Goal: Task Accomplishment & Management: Use online tool/utility

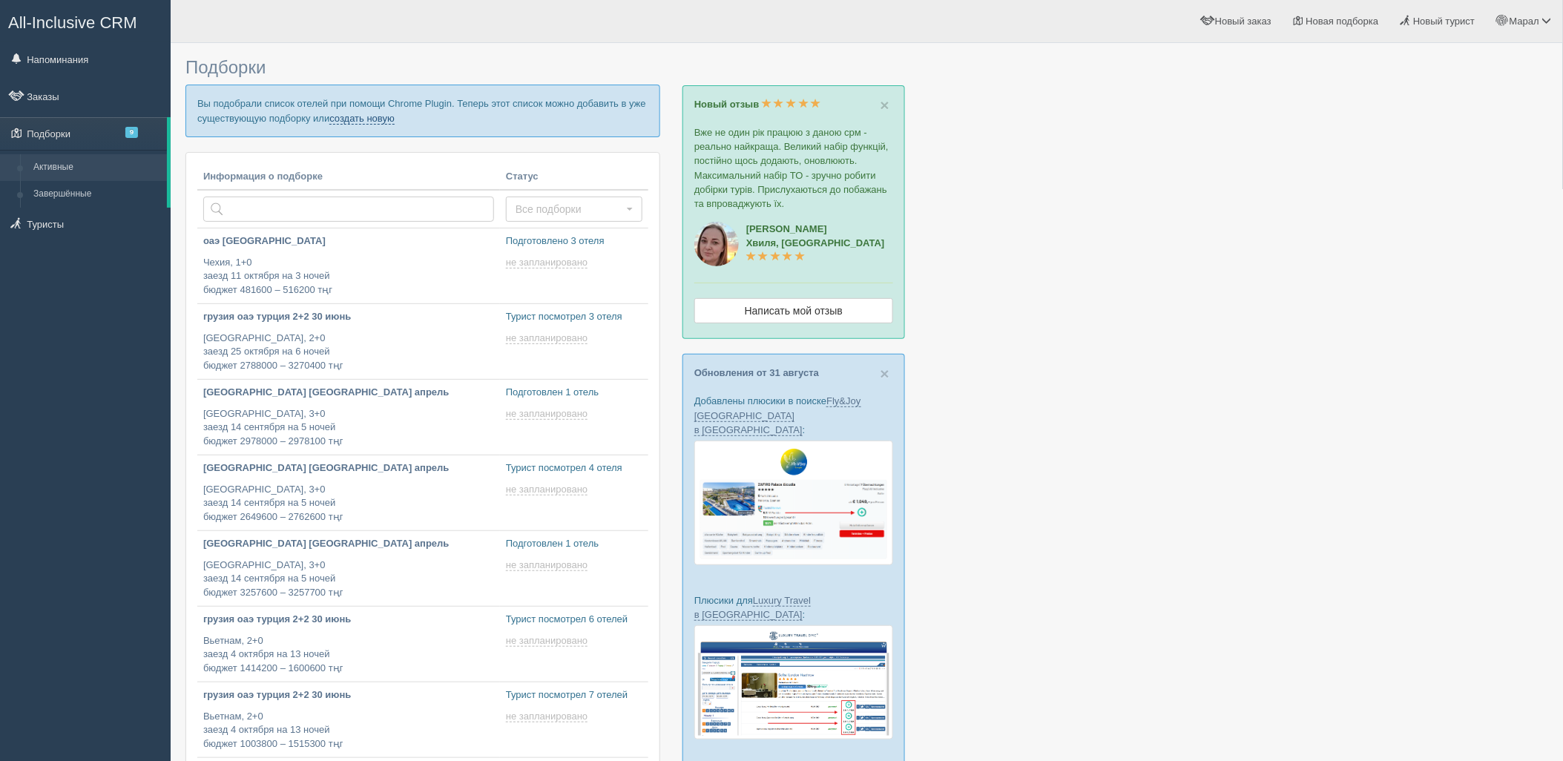
drag, startPoint x: 345, startPoint y: 120, endPoint x: 373, endPoint y: 109, distance: 30.3
click at [345, 119] on link "создать новую" at bounding box center [361, 119] width 65 height 12
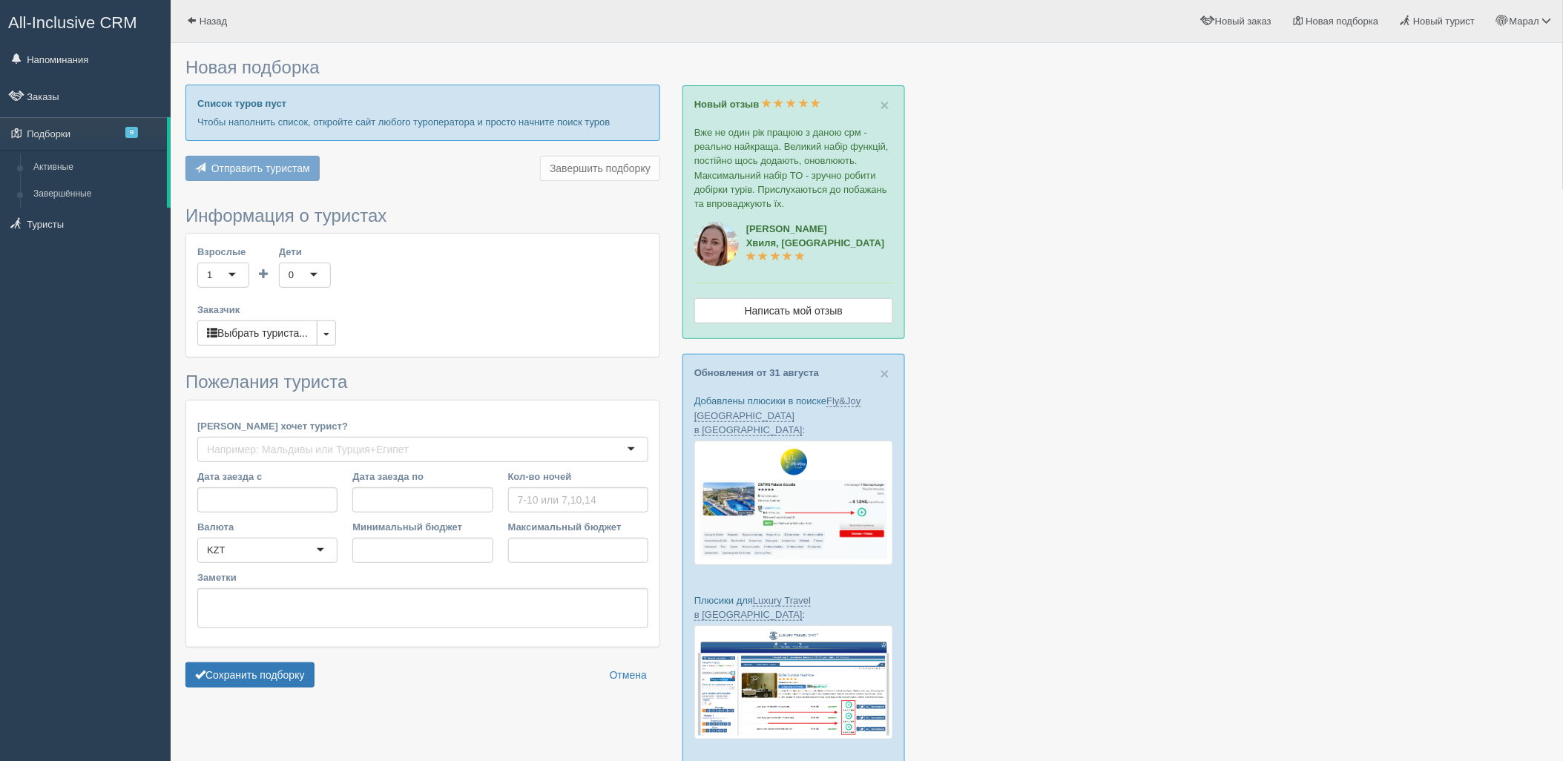
type input "6"
type input "881600"
type input "1343500"
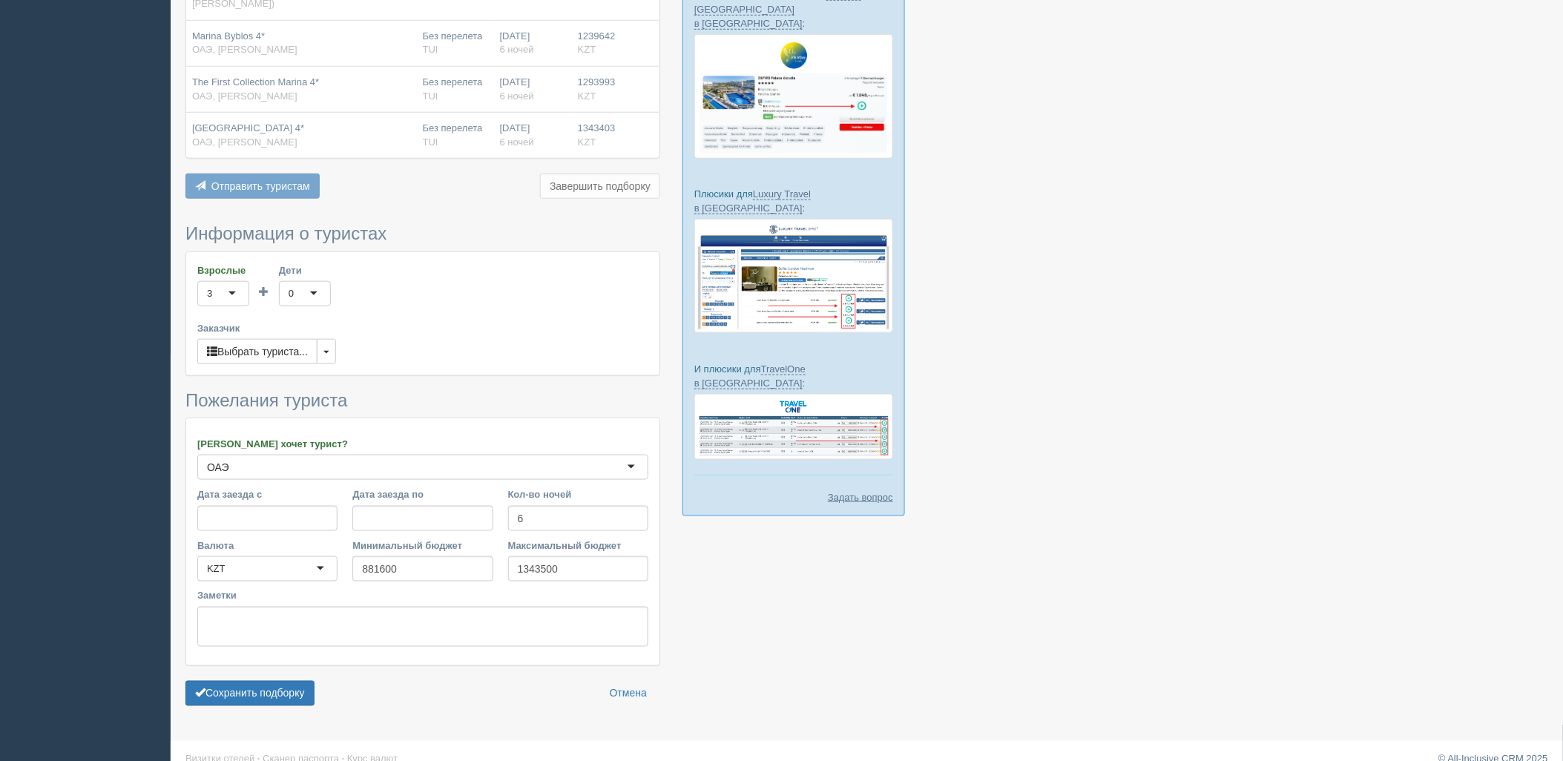
scroll to position [413, 0]
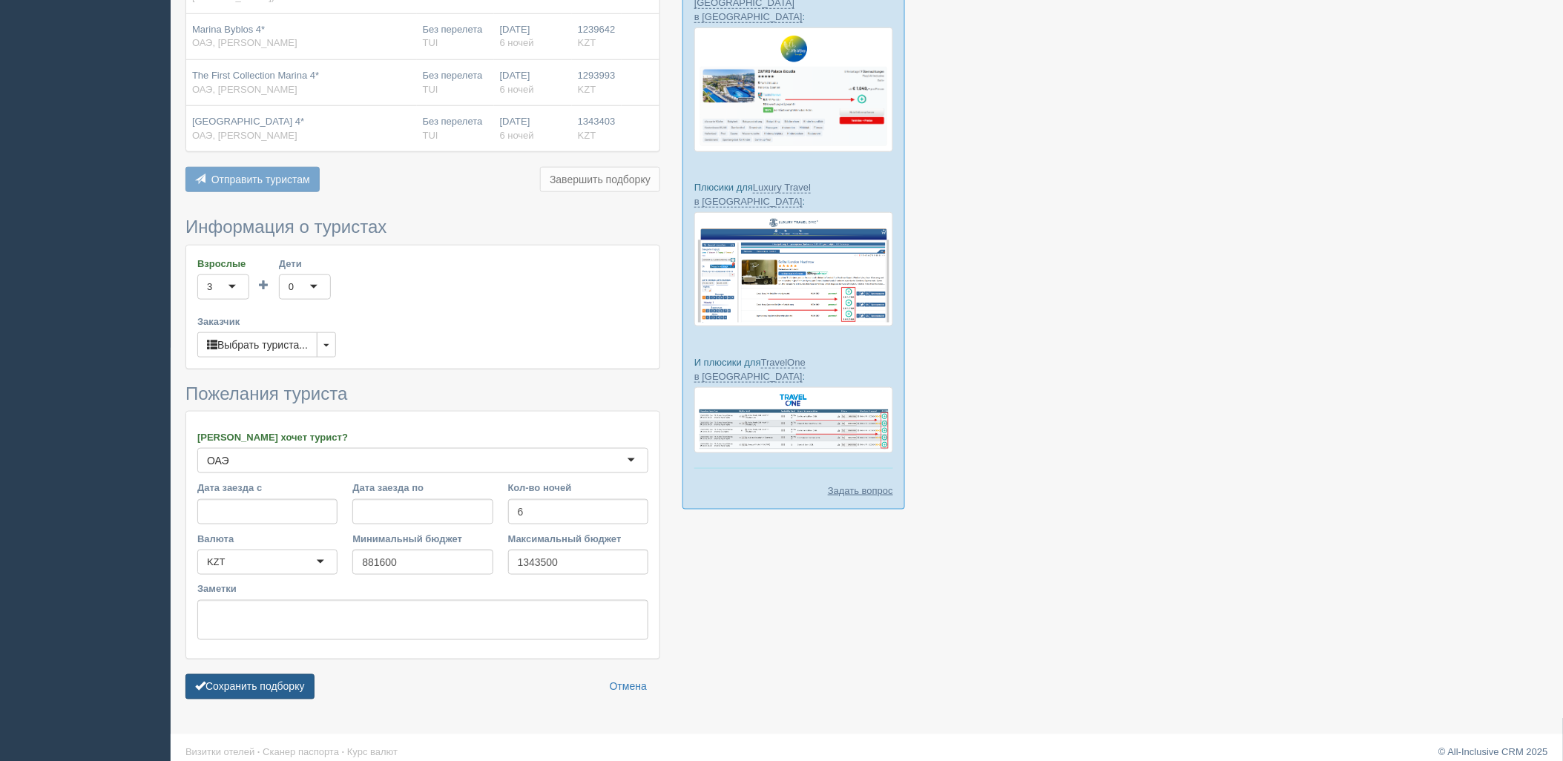
click at [260, 674] on button "Сохранить подборку" at bounding box center [249, 686] width 129 height 25
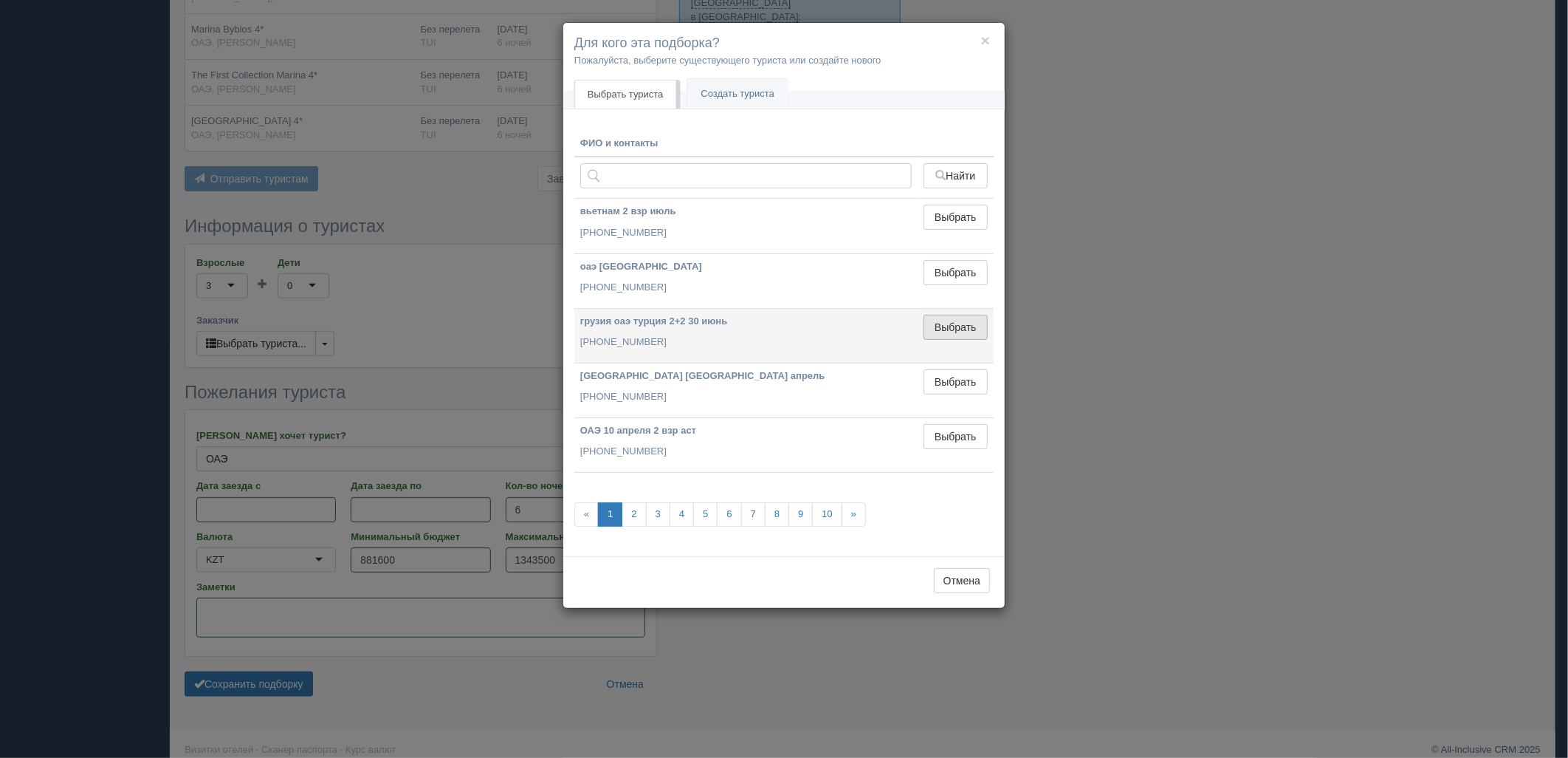
click at [969, 331] on button "Выбрать" at bounding box center [956, 327] width 65 height 25
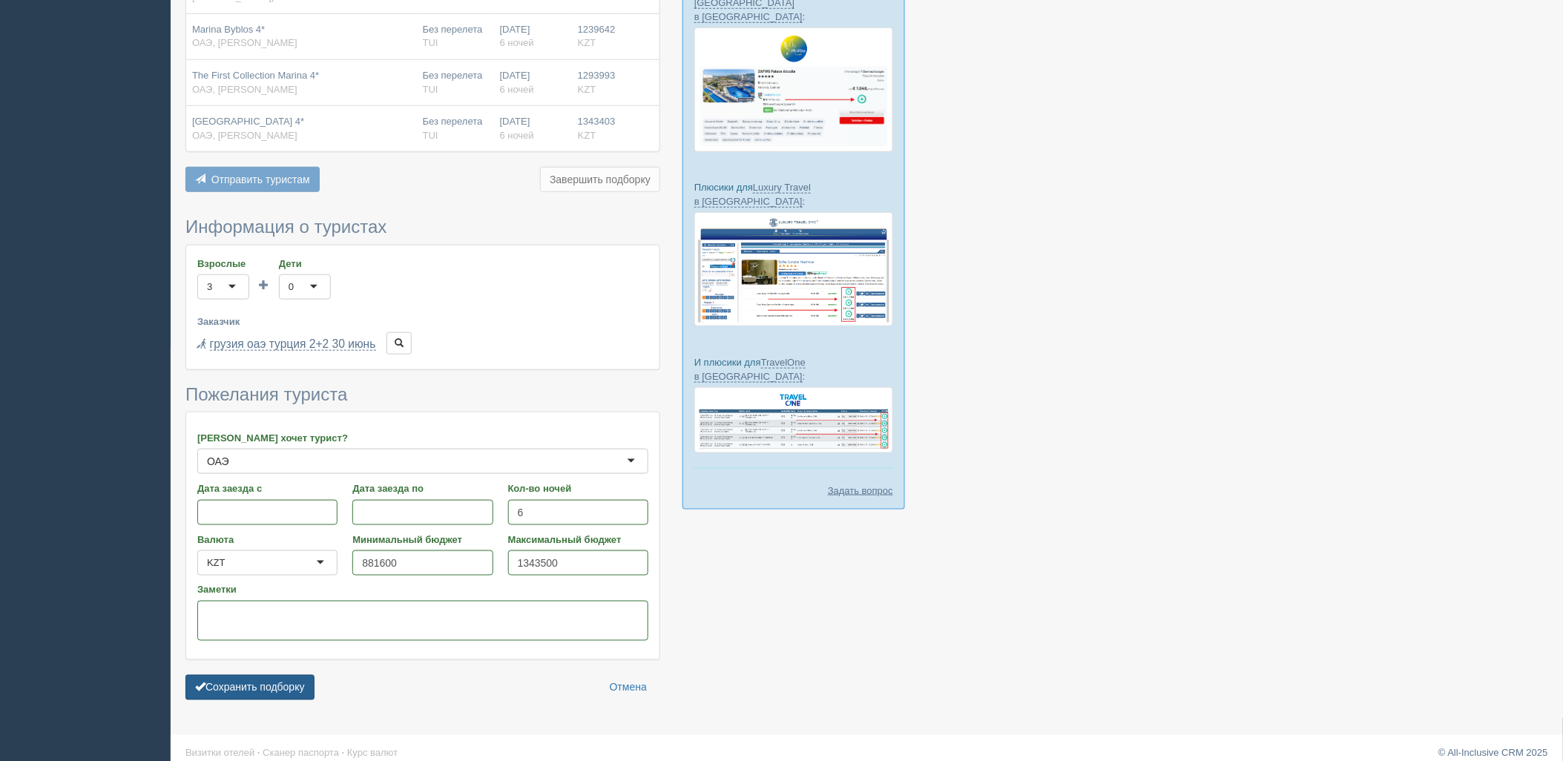
click at [243, 679] on button "Сохранить подборку" at bounding box center [249, 687] width 129 height 25
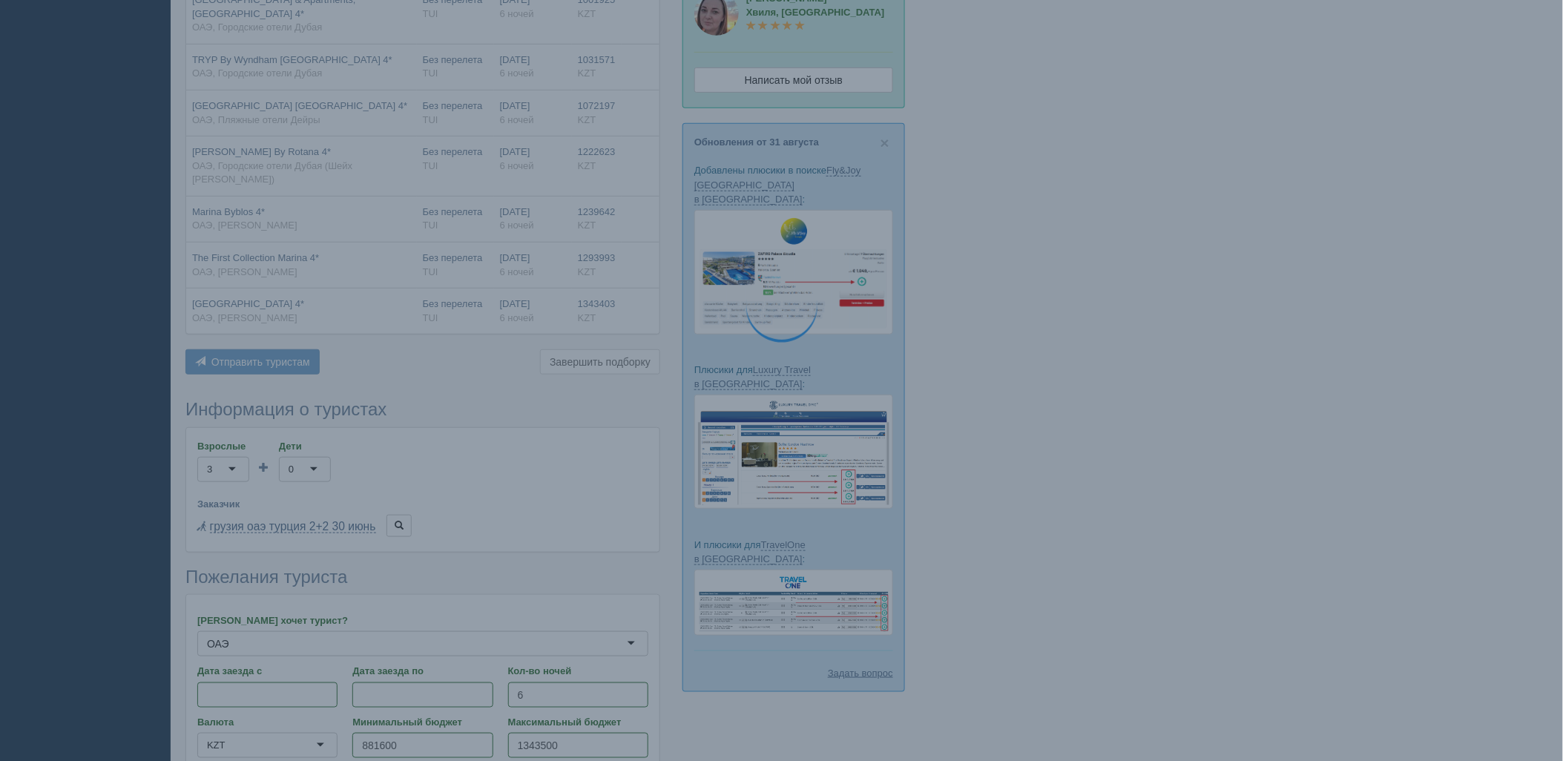
scroll to position [1, 0]
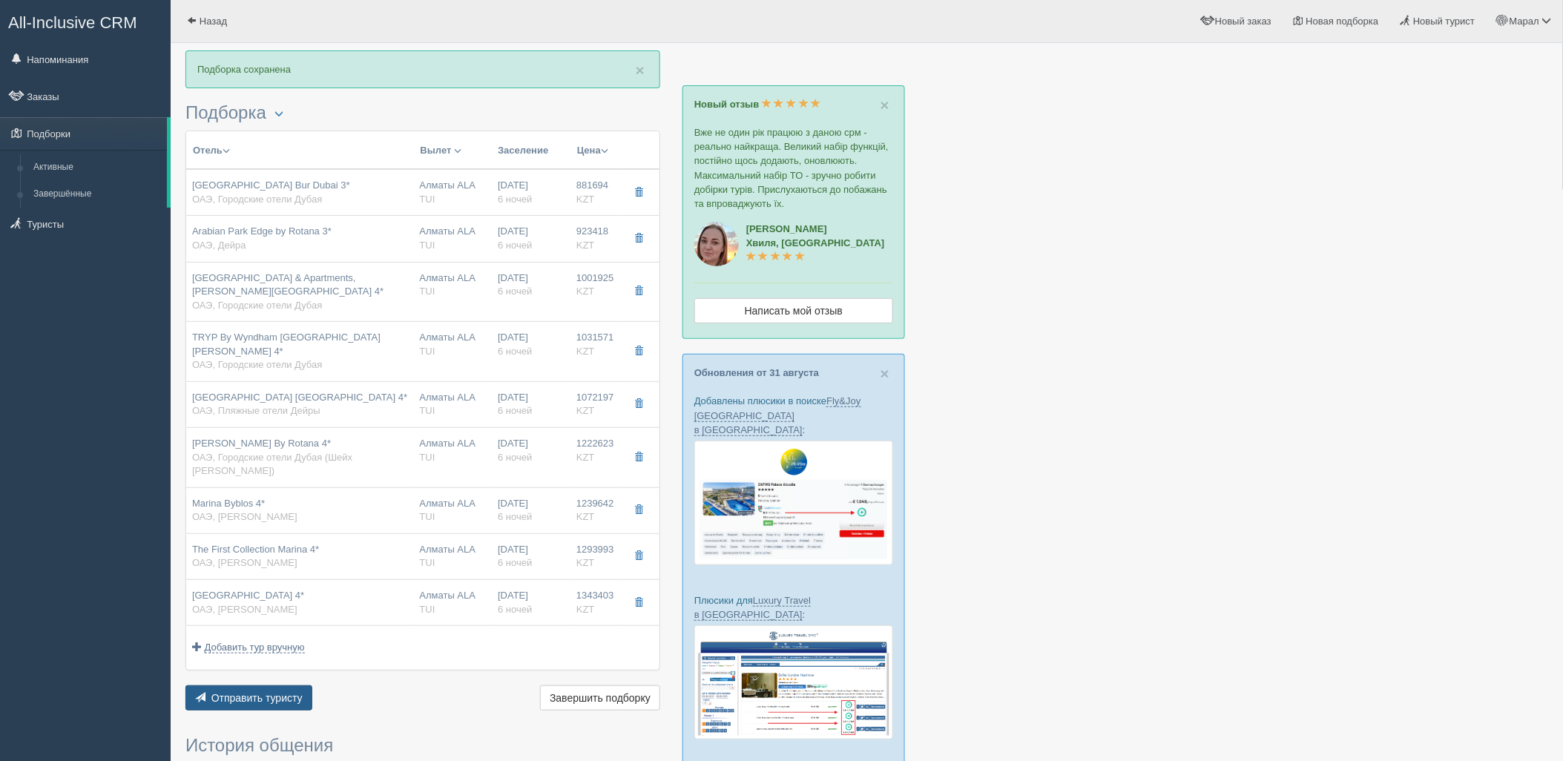
click at [255, 692] on span "Отправить туристу" at bounding box center [256, 698] width 91 height 12
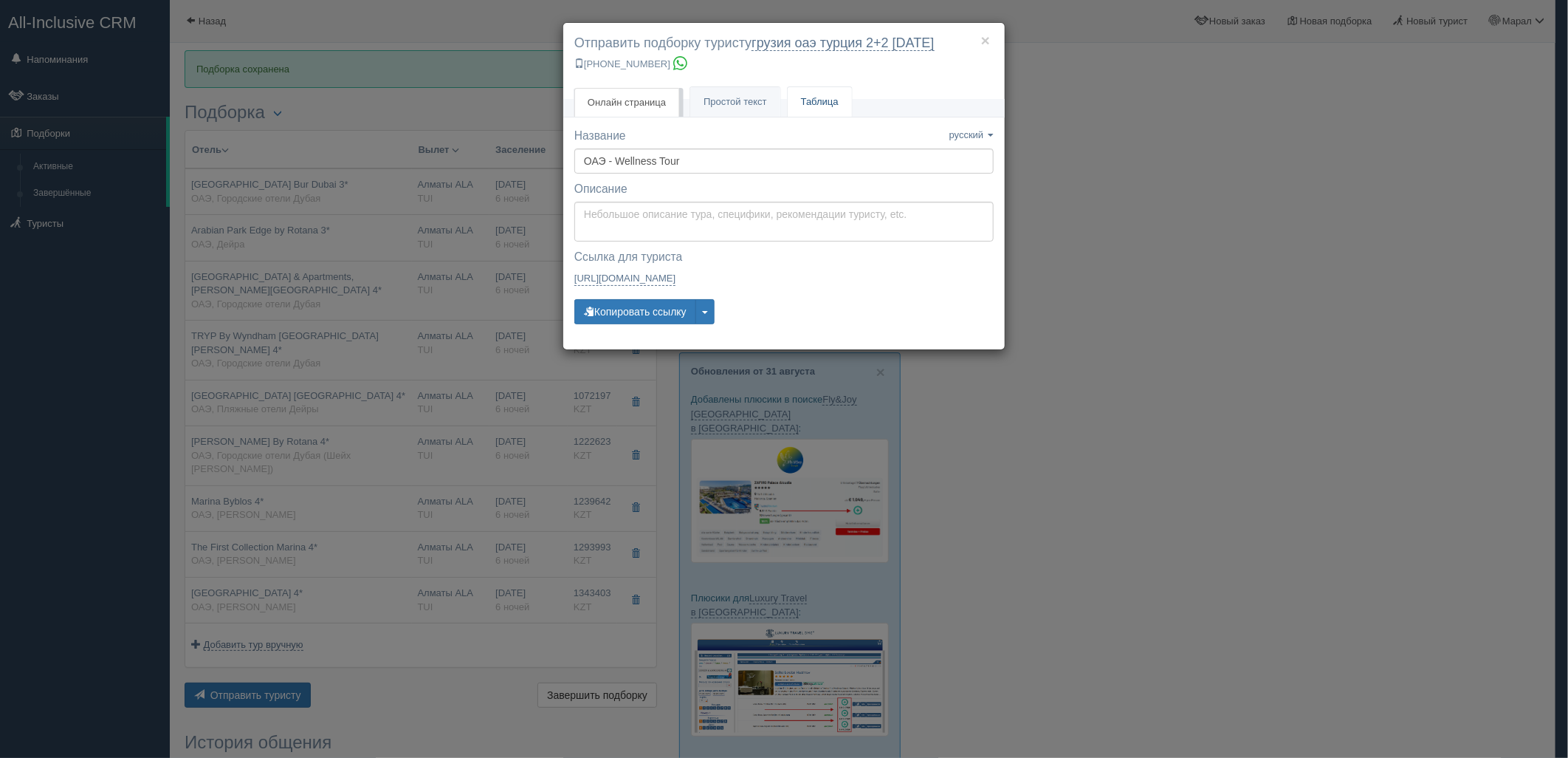
click at [805, 111] on link "Таблица" at bounding box center [819, 103] width 65 height 30
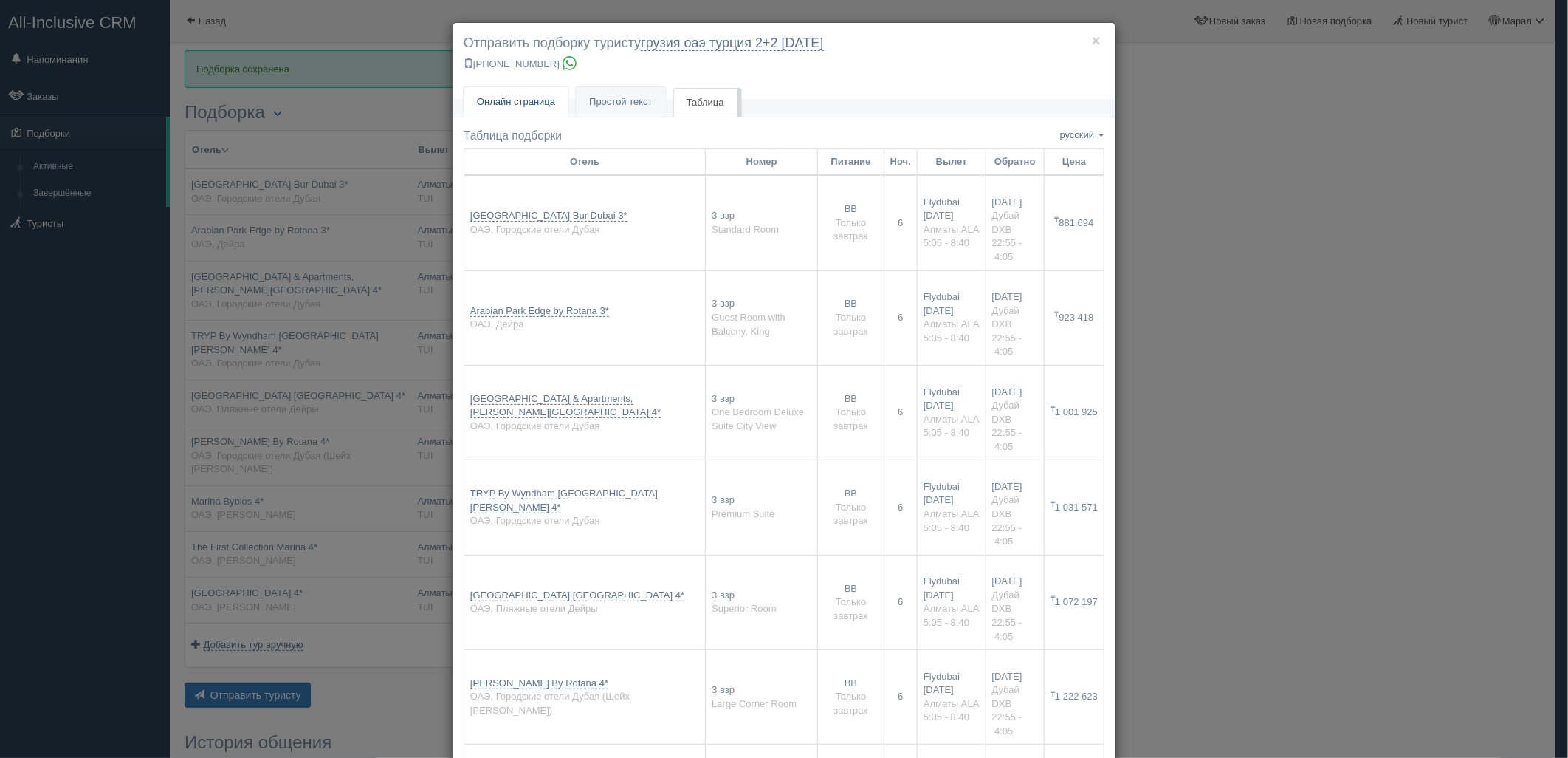
click at [510, 94] on link "Онлайн страница Онлайн" at bounding box center [516, 103] width 105 height 30
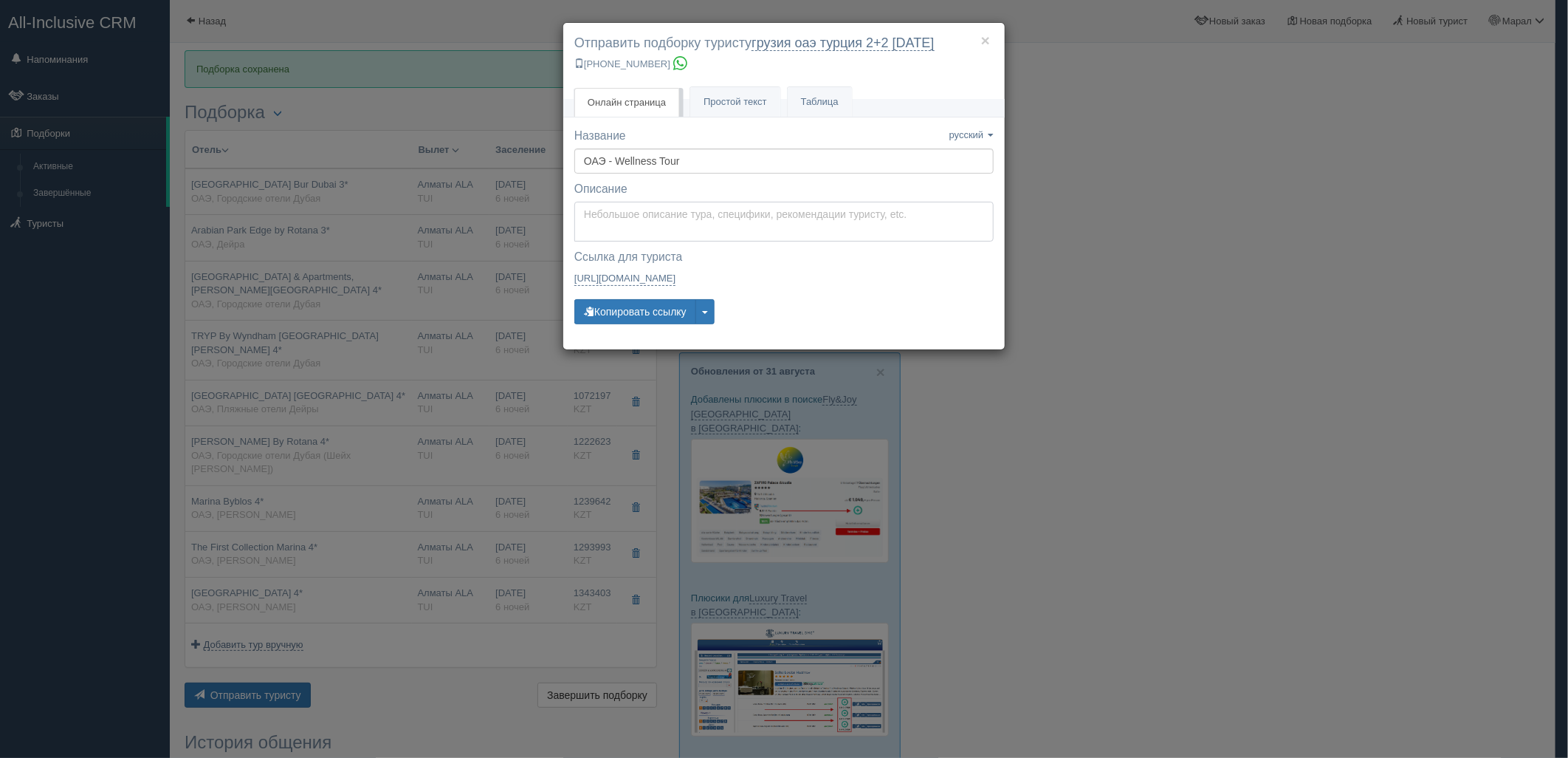
type textarea "Здравствуйте! Ниже представлены варианты туров для Вас. Для просмотра описания …"
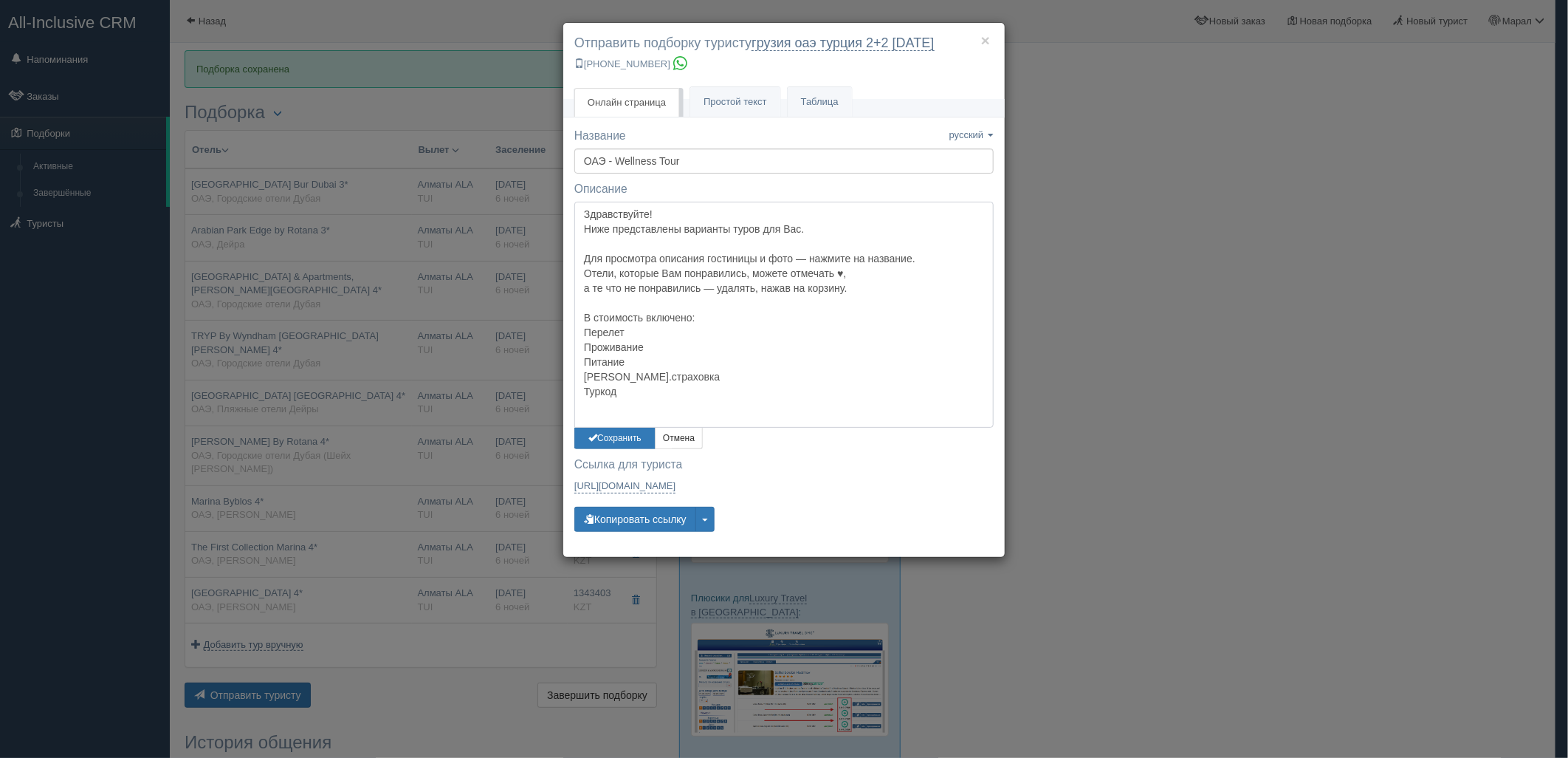
click at [621, 227] on textarea "Здравствуйте! Ниже представлены варианты туров для Вас. Для просмотра описания …" at bounding box center [784, 314] width 419 height 226
click at [617, 441] on button "Сохранить" at bounding box center [615, 438] width 82 height 22
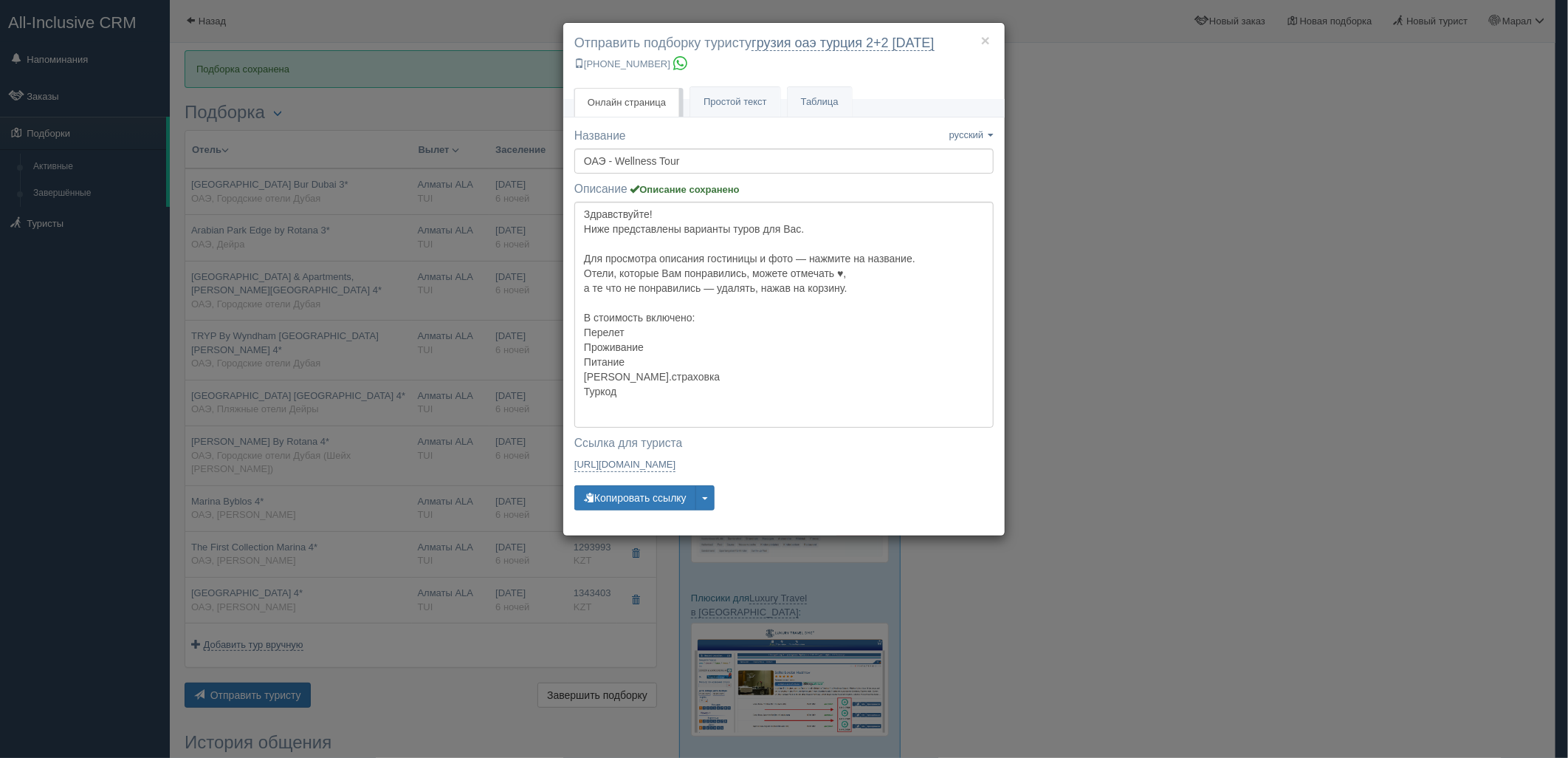
drag, startPoint x: 1455, startPoint y: 419, endPoint x: 976, endPoint y: 373, distance: 481.2
click at [1448, 417] on div "× Отправить подборку туристу грузия оаэ турция 2+2 30 июнь +7 701 880 5580 Онла…" at bounding box center [784, 379] width 1568 height 758
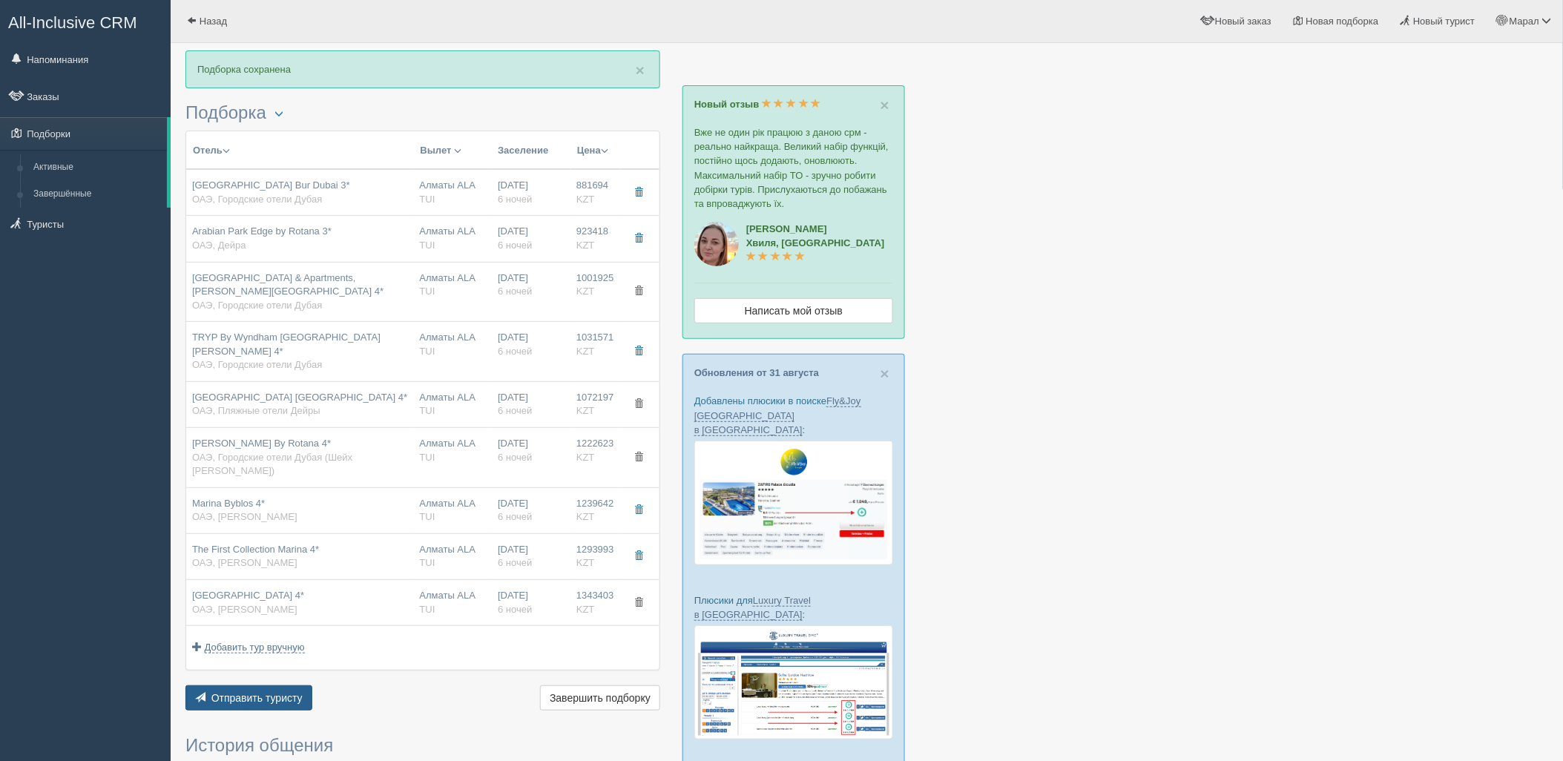
click at [220, 692] on span "Отправить туристу" at bounding box center [256, 698] width 91 height 12
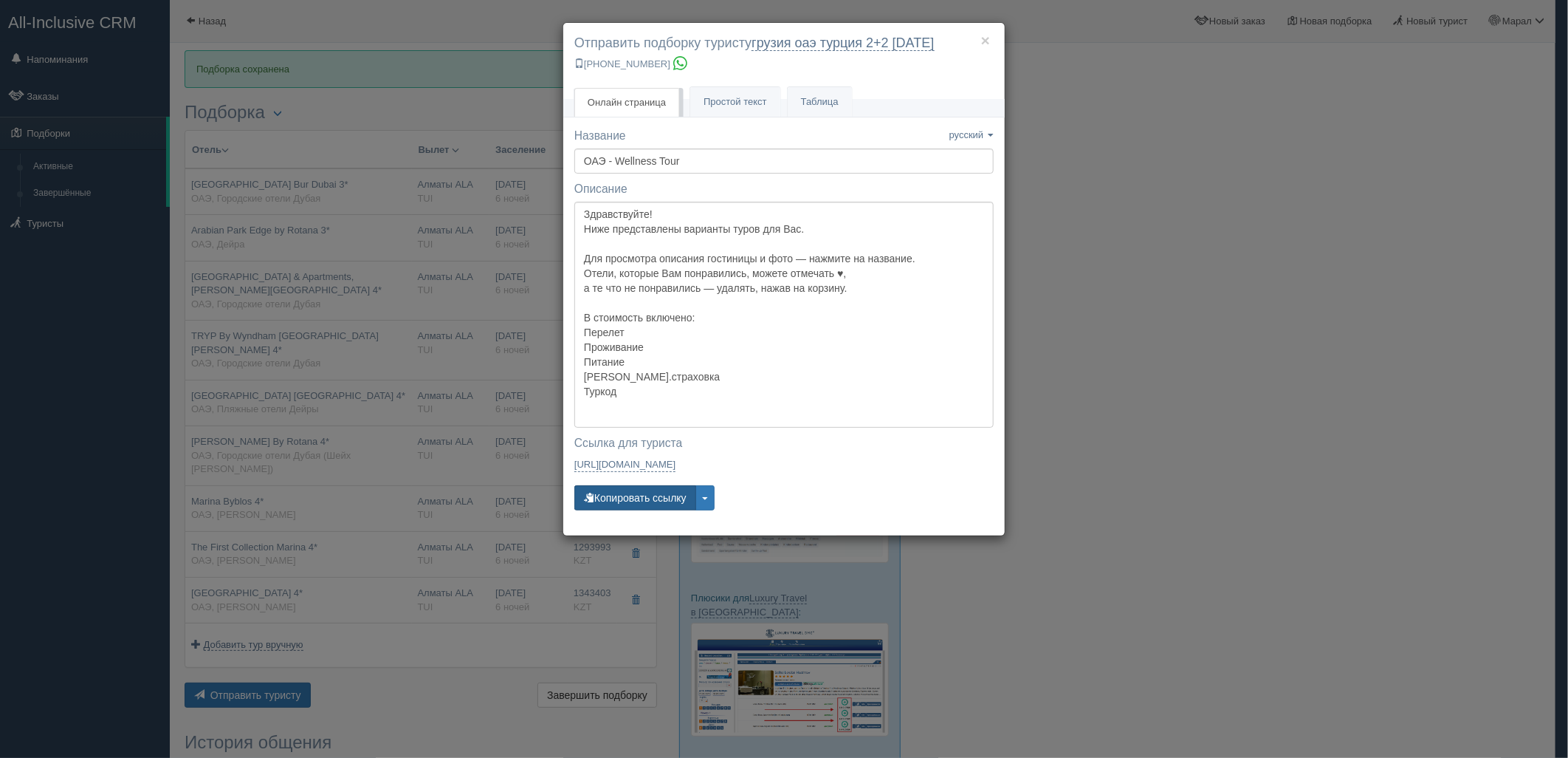
click at [613, 497] on button "Копировать ссылку" at bounding box center [635, 497] width 121 height 25
click at [1153, 222] on div "× Отправить подборку туристу грузия оаэ турция 2+2 30 июнь +7 701 880 5580 Онла…" at bounding box center [784, 379] width 1568 height 758
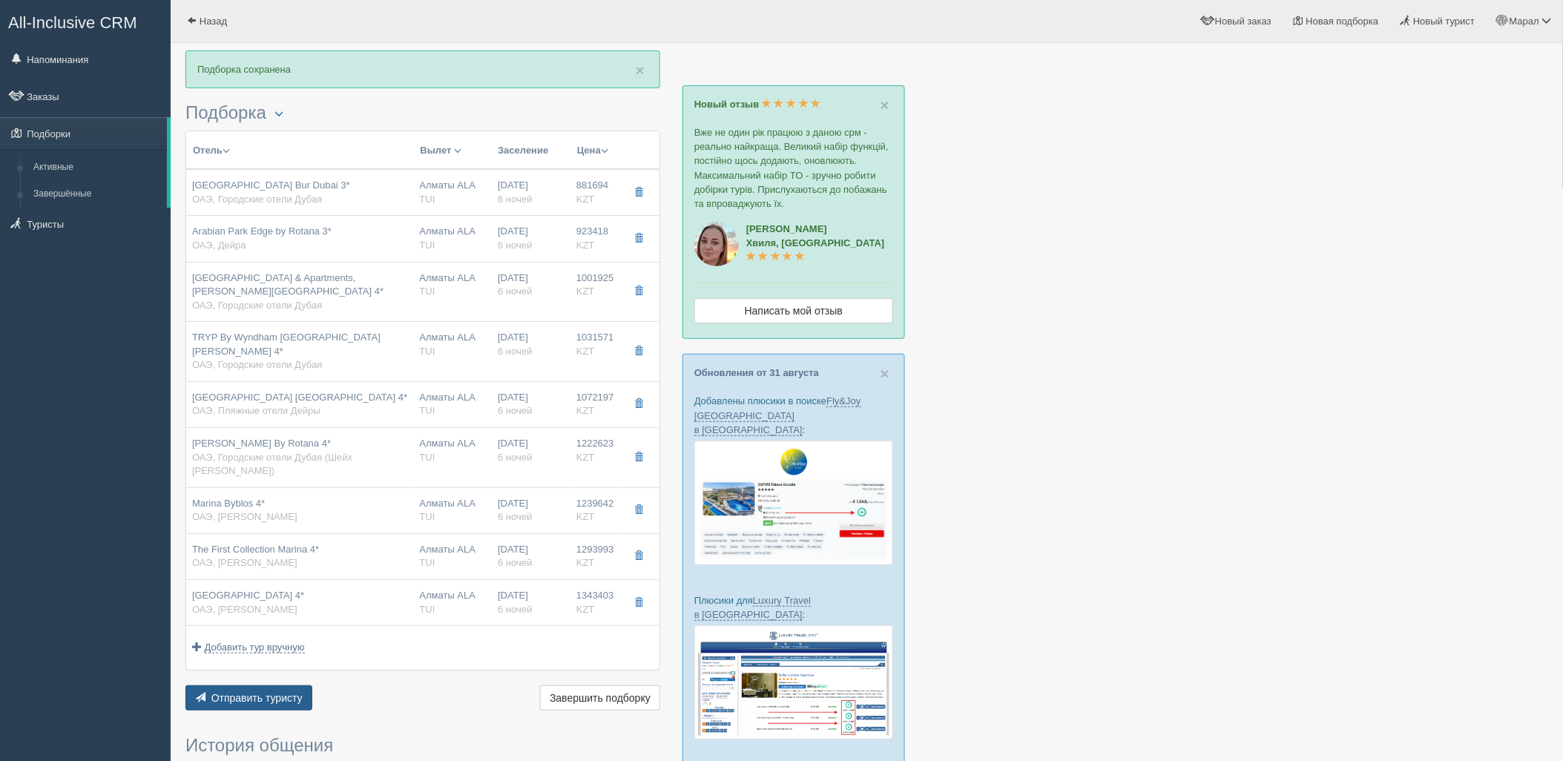
click at [289, 692] on span "Отправить туристу" at bounding box center [256, 698] width 91 height 12
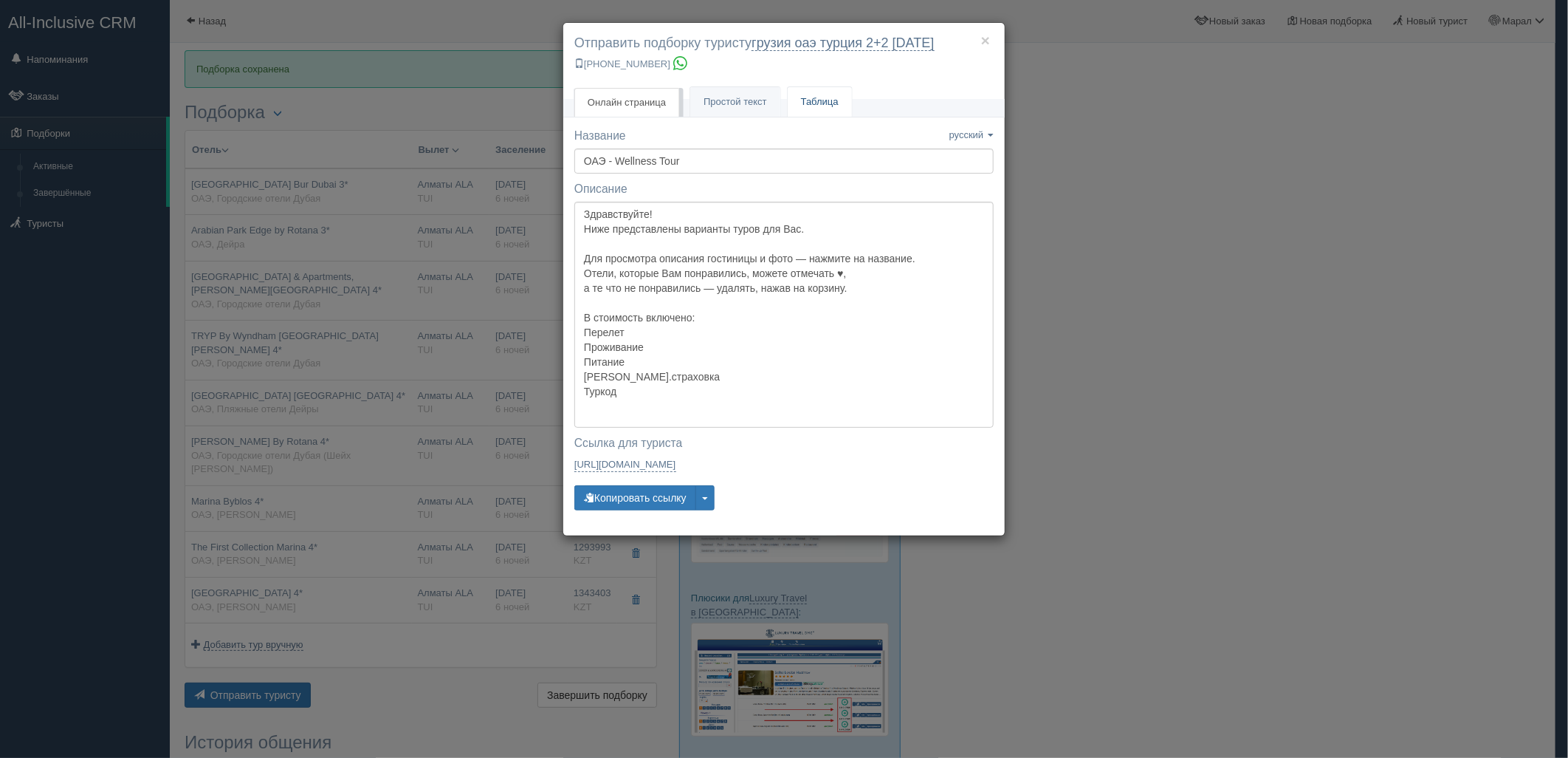
click at [829, 90] on link "Таблица" at bounding box center [819, 103] width 65 height 30
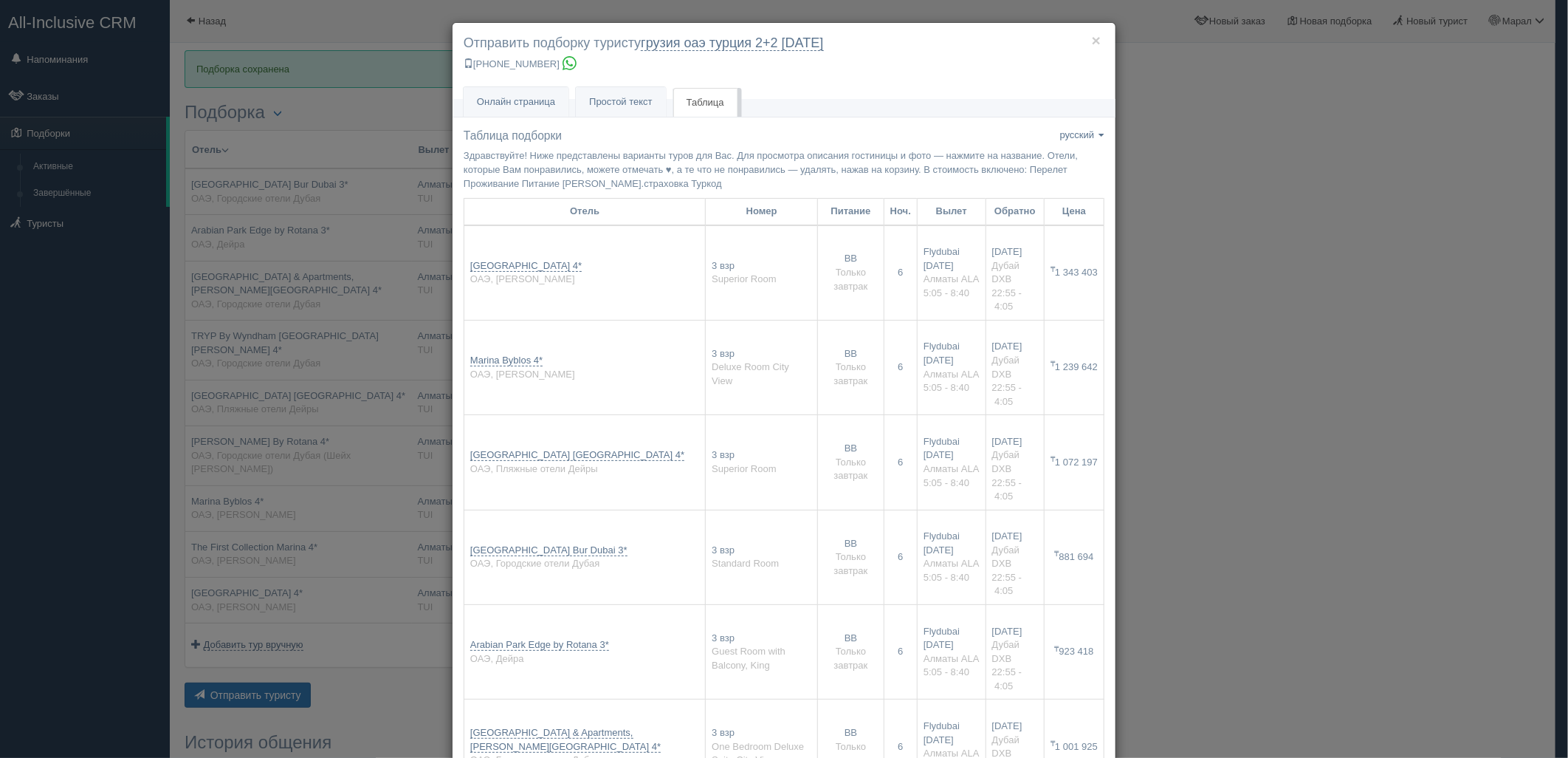
click at [1110, 261] on div "× Отправить подборку туристу грузия оаэ турция 2+2 30 июнь +7 701 880 5580 Онла…" at bounding box center [784, 379] width 1568 height 758
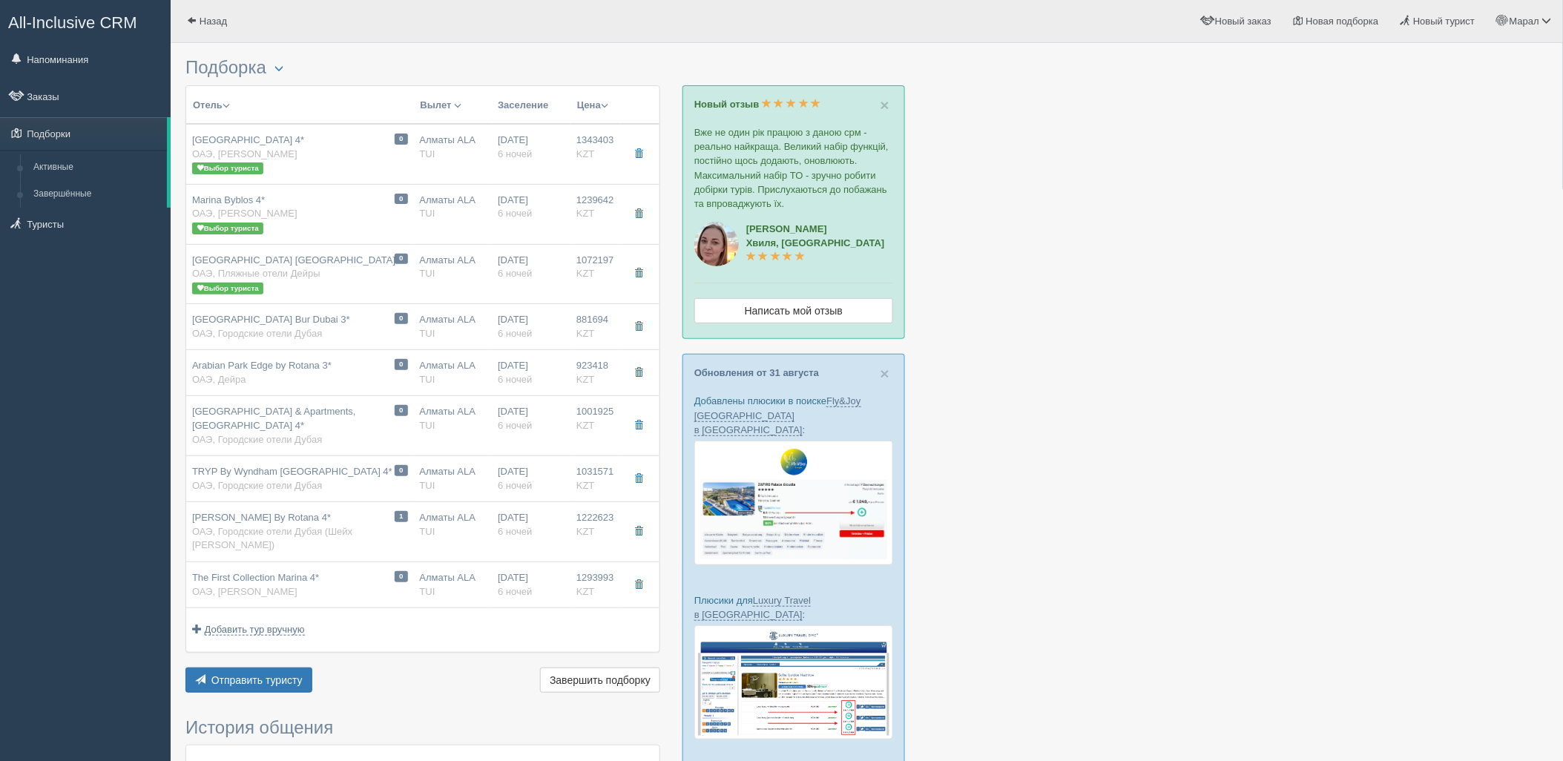
click at [1264, 432] on div at bounding box center [866, 599] width 1362 height 1098
click at [1318, 271] on div at bounding box center [866, 599] width 1362 height 1098
